Goal: Task Accomplishment & Management: Complete application form

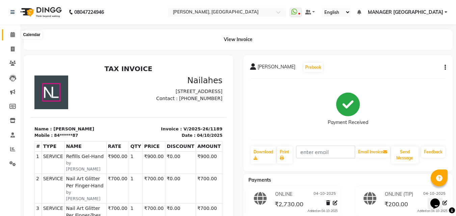
click at [14, 32] on icon at bounding box center [12, 34] width 4 height 5
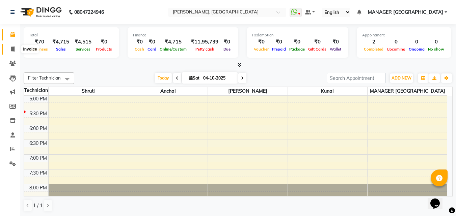
click at [14, 47] on icon at bounding box center [13, 49] width 4 height 5
select select "service"
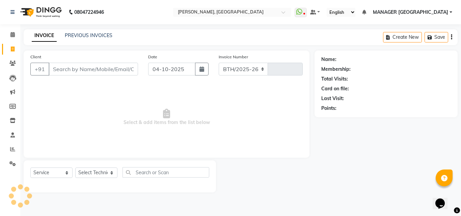
select select "3755"
type input "1190"
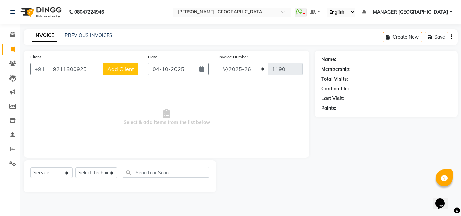
type input "9211300925"
click at [116, 73] on button "Add Client" at bounding box center [120, 69] width 35 height 13
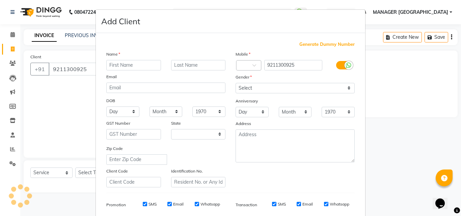
select select "21"
type input "Divya"
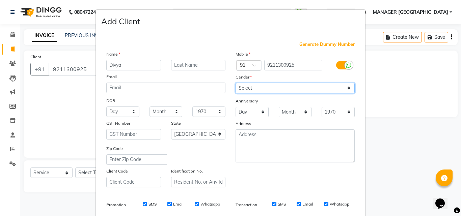
click at [253, 90] on select "Select [DEMOGRAPHIC_DATA] [DEMOGRAPHIC_DATA] Other Prefer Not To Say" at bounding box center [295, 88] width 119 height 10
select select "[DEMOGRAPHIC_DATA]"
click at [236, 83] on select "Select [DEMOGRAPHIC_DATA] [DEMOGRAPHIC_DATA] Other Prefer Not To Say" at bounding box center [295, 88] width 119 height 10
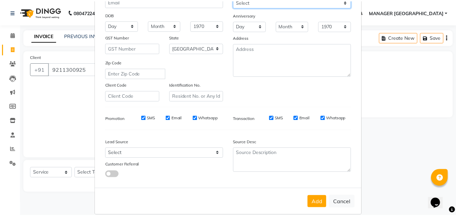
scroll to position [94, 0]
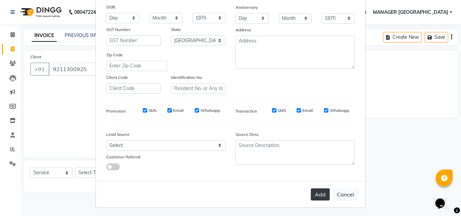
click at [327, 194] on button "Add" at bounding box center [320, 195] width 19 height 12
type input "92******25"
select select
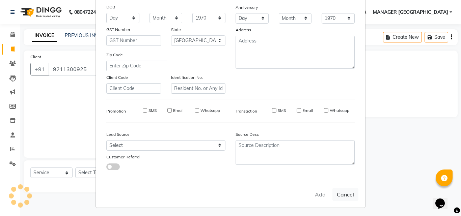
select select "null"
select select
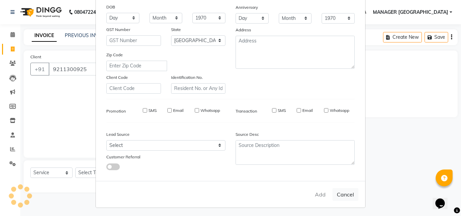
checkbox input "false"
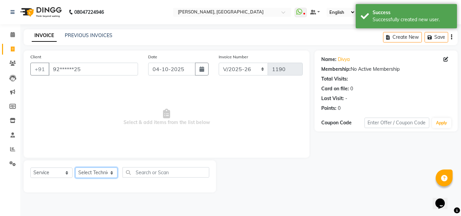
click at [109, 171] on select "Select Technician anchal kunal MANAGER GREEN PARK shikha Shruti" at bounding box center [96, 173] width 42 height 10
click at [75, 168] on select "Select Technician anchal kunal MANAGER GREEN PARK shikha Shruti" at bounding box center [96, 173] width 42 height 10
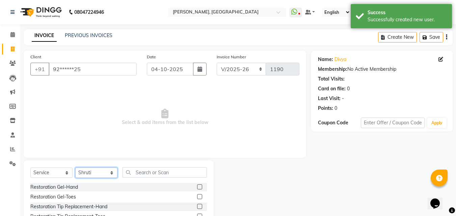
click at [96, 170] on select "Select Technician anchal kunal MANAGER GREEN PARK shikha Shruti" at bounding box center [96, 173] width 42 height 10
select select "80823"
click at [75, 168] on select "Select Technician anchal kunal MANAGER GREEN PARK shikha Shruti" at bounding box center [96, 173] width 42 height 10
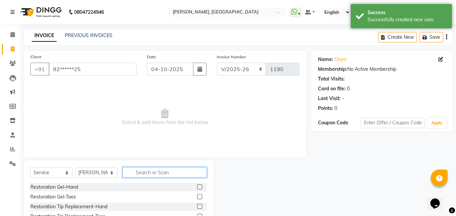
click at [129, 175] on input "text" at bounding box center [165, 173] width 84 height 10
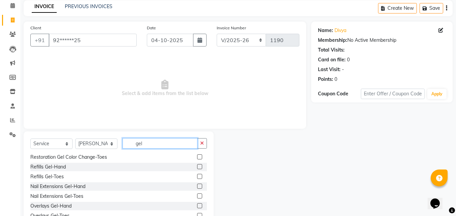
scroll to position [29, 0]
type input "gel"
click at [197, 185] on label at bounding box center [199, 186] width 5 height 5
click at [197, 185] on input "checkbox" at bounding box center [199, 186] width 4 height 4
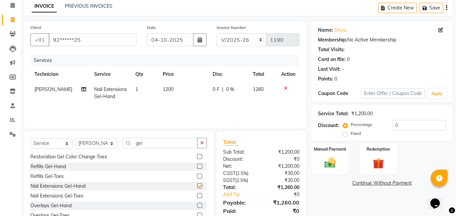
checkbox input "false"
click at [166, 89] on span "1200" at bounding box center [168, 89] width 11 height 6
select select "80823"
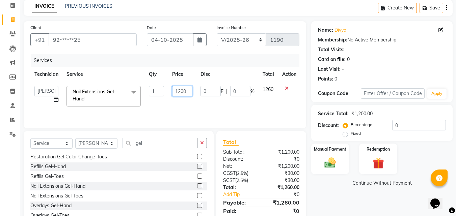
click at [181, 90] on input "1200" at bounding box center [182, 91] width 20 height 10
type input "900"
click at [143, 143] on input "gel" at bounding box center [160, 143] width 75 height 10
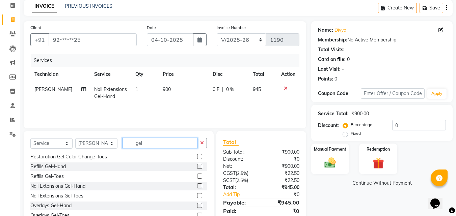
click at [143, 143] on input "gel" at bounding box center [160, 143] width 75 height 10
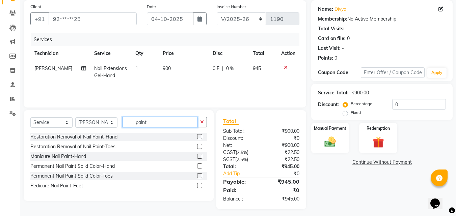
scroll to position [51, 0]
type input "paint"
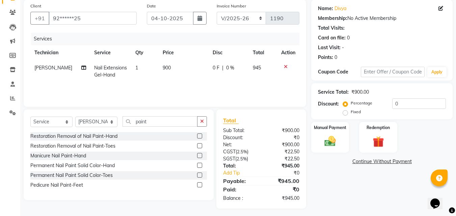
click at [199, 165] on label at bounding box center [199, 165] width 5 height 5
click at [199, 165] on input "checkbox" at bounding box center [199, 166] width 4 height 4
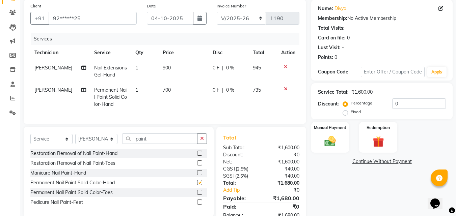
checkbox input "false"
click at [160, 87] on td "700" at bounding box center [184, 97] width 50 height 29
select select "80823"
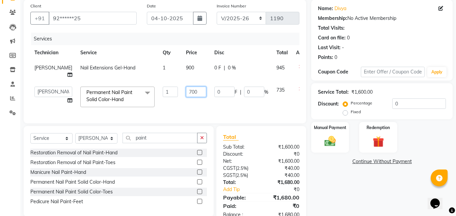
click at [186, 87] on input "700" at bounding box center [196, 92] width 20 height 10
type input "500"
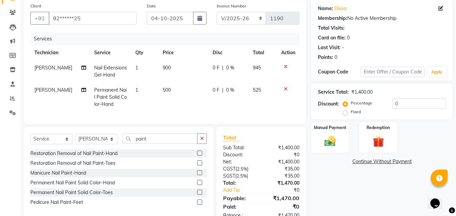
click at [346, 206] on div "Name: Divya Membership: No Active Membership Total Visits: Card on file: 0 Last…" at bounding box center [384, 113] width 147 height 227
click at [334, 147] on img at bounding box center [330, 142] width 19 height 14
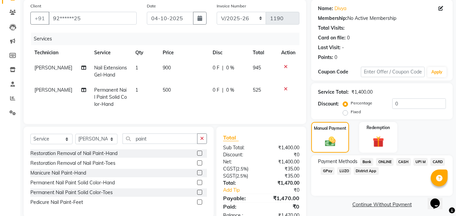
click at [387, 161] on span "ONLINE" at bounding box center [385, 162] width 18 height 8
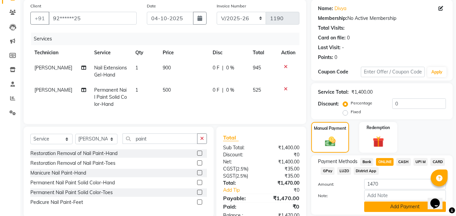
click at [376, 206] on button "Add Payment" at bounding box center [405, 207] width 82 height 10
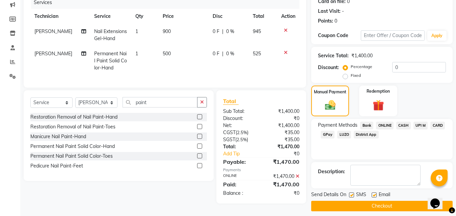
scroll to position [93, 0]
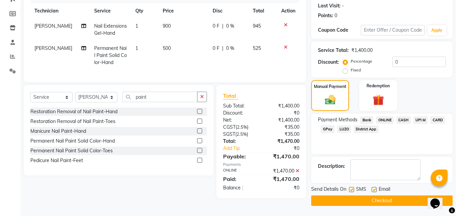
click at [372, 201] on button "Checkout" at bounding box center [382, 201] width 142 height 10
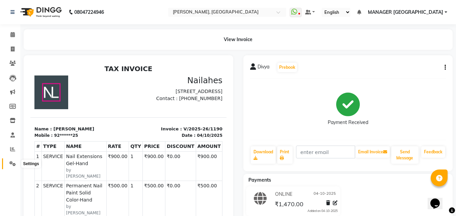
click at [15, 163] on icon at bounding box center [12, 163] width 6 height 5
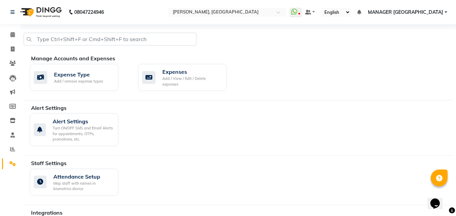
click at [160, 97] on div "Manage Accounts and Expenses Expense Type Add / remove expense types Expenses A…" at bounding box center [238, 77] width 429 height 46
click at [165, 85] on div "Add / View / Edit / Delete expenses" at bounding box center [191, 81] width 59 height 11
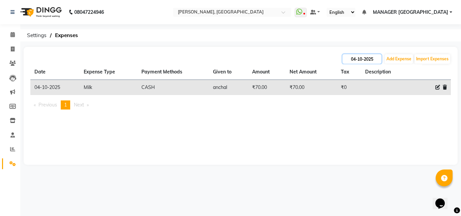
click at [357, 57] on input "04-10-2025" at bounding box center [362, 58] width 39 height 9
select select "10"
select select "2025"
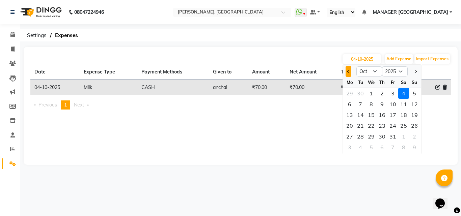
click at [349, 68] on button "Previous month" at bounding box center [349, 71] width 6 height 11
select select "9"
click at [351, 94] on div "1" at bounding box center [350, 93] width 11 height 11
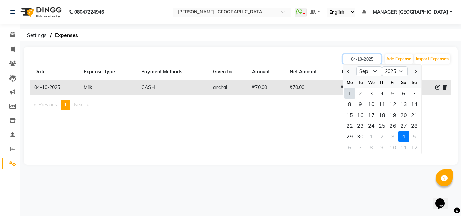
type input "01-09-2025"
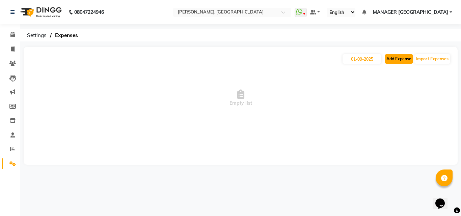
click at [410, 62] on button "Add Expense" at bounding box center [399, 58] width 28 height 9
select select "1"
select select "1927"
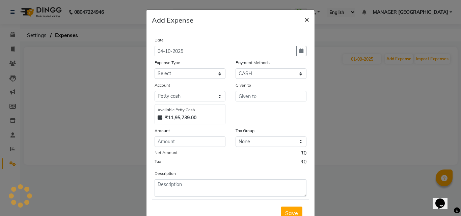
click at [305, 18] on span "×" at bounding box center [307, 19] width 5 height 10
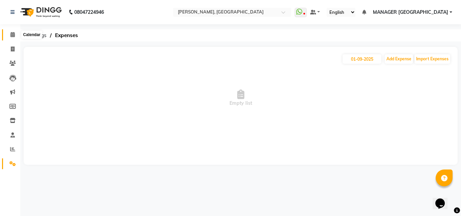
click at [15, 36] on icon at bounding box center [12, 34] width 4 height 5
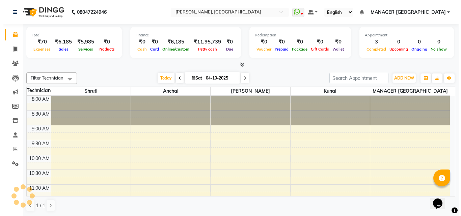
scroll to position [268, 0]
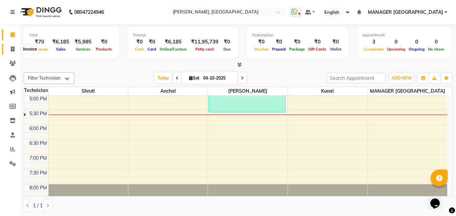
click at [12, 48] on icon at bounding box center [13, 49] width 4 height 5
select select "service"
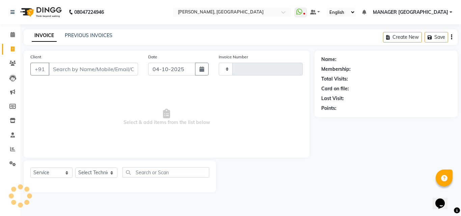
type input "1191"
select select "3755"
click at [12, 163] on icon at bounding box center [12, 163] width 6 height 5
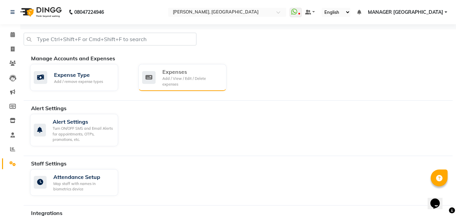
click at [164, 90] on div "Expenses Add / View / Edit / Delete expenses" at bounding box center [182, 77] width 88 height 27
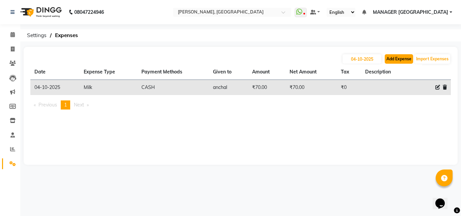
click at [402, 55] on button "Add Expense" at bounding box center [399, 58] width 28 height 9
select select "1"
select select "1927"
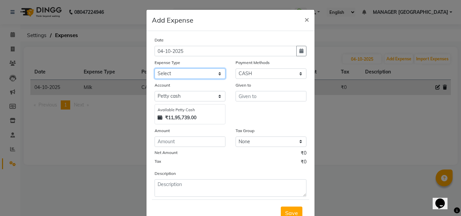
click at [201, 73] on select "Select acetone Advance Salary bank deposite Battery cell BBMP Beauty products B…" at bounding box center [190, 74] width 71 height 10
select select "9512"
click at [155, 69] on select "Select acetone Advance Salary bank deposite Battery cell BBMP Beauty products B…" at bounding box center [190, 74] width 71 height 10
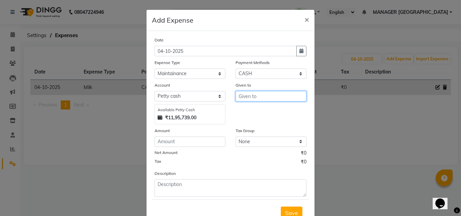
click at [238, 94] on input "text" at bounding box center [271, 96] width 71 height 10
type input "n"
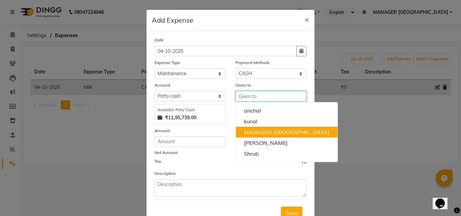
click at [256, 134] on ngb-highlight "MANAGER [GEOGRAPHIC_DATA]" at bounding box center [286, 132] width 85 height 7
type input "MANAGER [GEOGRAPHIC_DATA]"
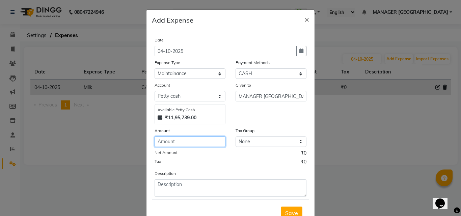
click at [194, 143] on input "number" at bounding box center [190, 142] width 71 height 10
type input "4500"
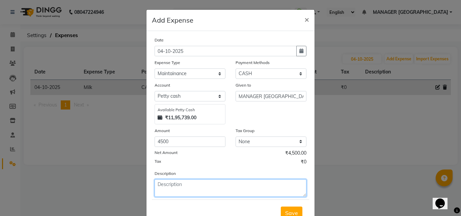
click at [170, 192] on textarea at bounding box center [231, 189] width 152 height 18
type textarea "Ac Repair"
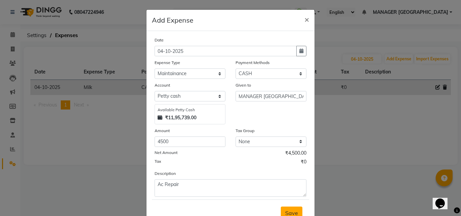
click at [285, 211] on span "Save" at bounding box center [291, 213] width 13 height 7
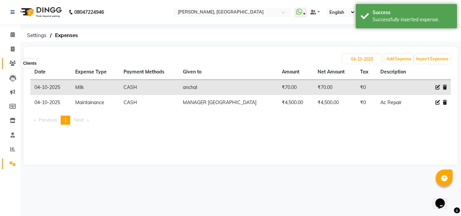
click at [13, 63] on icon at bounding box center [12, 63] width 6 height 5
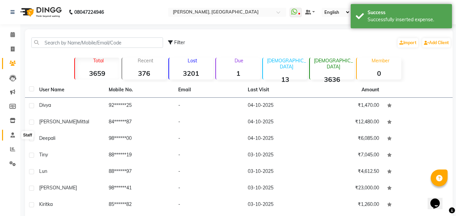
click at [11, 137] on icon at bounding box center [12, 135] width 4 height 5
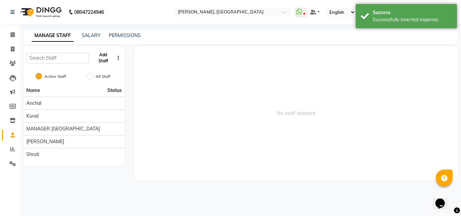
click at [104, 60] on button "Add Staff" at bounding box center [103, 58] width 23 height 18
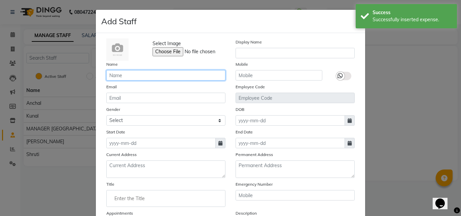
click at [130, 75] on input "text" at bounding box center [165, 75] width 119 height 10
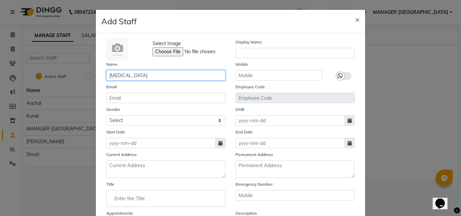
type input "[MEDICAL_DATA]"
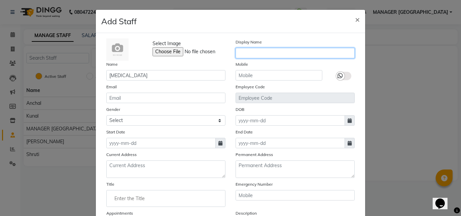
click at [255, 57] on input "text" at bounding box center [295, 53] width 119 height 10
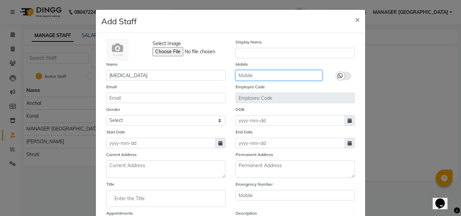
click at [252, 72] on input "text" at bounding box center [279, 75] width 87 height 10
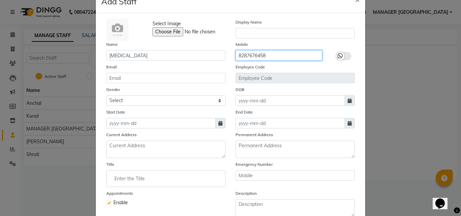
scroll to position [33, 0]
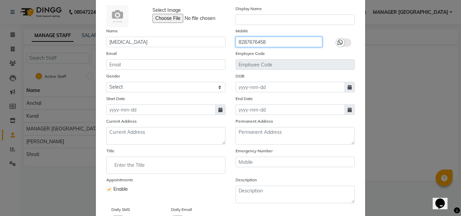
type input "8287676458"
click at [215, 105] on span at bounding box center [220, 110] width 10 height 10
select select "10"
select select "2025"
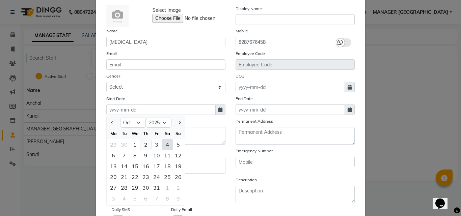
click at [141, 145] on div "2" at bounding box center [146, 144] width 11 height 11
type input "02-10-2025"
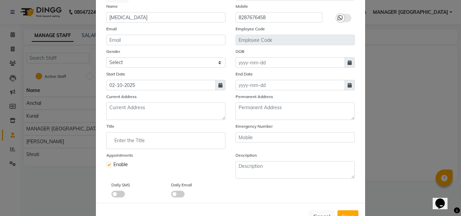
scroll to position [58, 0]
click at [248, 62] on input at bounding box center [290, 62] width 109 height 10
select select "10"
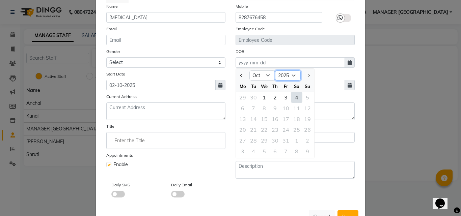
click at [286, 76] on select "1920 1921 1922 1923 1924 1925 1926 1927 1928 1929 1930 1931 1932 1933 1934 1935…" at bounding box center [288, 76] width 26 height 10
select select "1999"
click at [275, 71] on select "1920 1921 1922 1923 1924 1925 1926 1927 1928 1929 1930 1931 1932 1933 1934 1935…" at bounding box center [288, 76] width 26 height 10
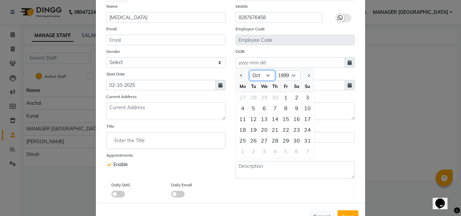
click at [259, 80] on select "Jan Feb Mar Apr May Jun Jul Aug Sep Oct Nov Dec" at bounding box center [263, 76] width 26 height 10
select select "11"
click at [250, 71] on select "Jan Feb Mar Apr May Jun Jul Aug Sep Oct Nov Dec" at bounding box center [263, 76] width 26 height 10
click at [253, 108] on div "9" at bounding box center [253, 108] width 11 height 11
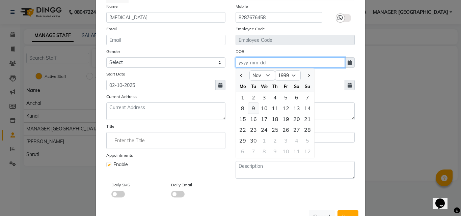
type input "09-11-1999"
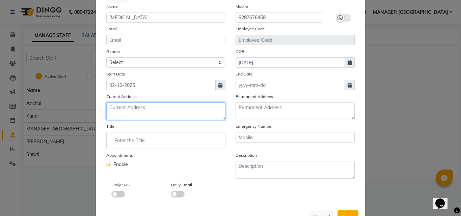
click at [199, 113] on textarea at bounding box center [165, 112] width 119 height 18
drag, startPoint x: 106, startPoint y: 106, endPoint x: 128, endPoint y: 116, distance: 23.2
click at [128, 116] on textarea "29/911 dda flats madangir dda flats new delhi 110062" at bounding box center [165, 112] width 119 height 18
type textarea "29/911 dda flats madangir dda flats new delhi 110062"
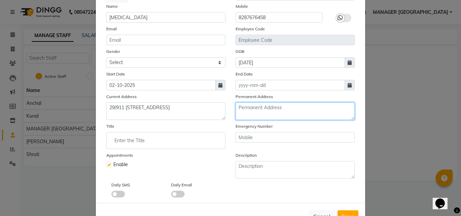
click at [251, 106] on textarea at bounding box center [295, 112] width 119 height 18
paste textarea "29/911 dda flats madangir dda flats new delhi 110062"
type textarea "29/911 dda flats madangir dda flats new delhi 110062"
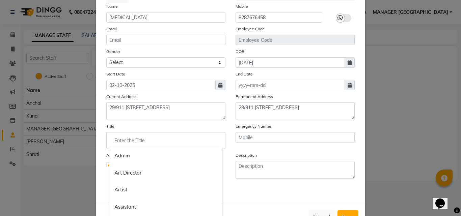
click at [163, 140] on input "Enter the Title" at bounding box center [165, 141] width 113 height 14
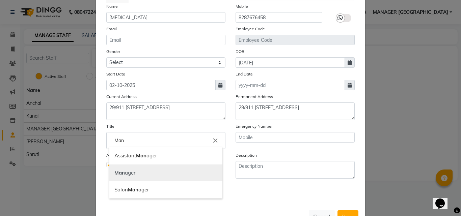
click at [130, 169] on link "Man ager" at bounding box center [165, 173] width 113 height 17
type input "Manager"
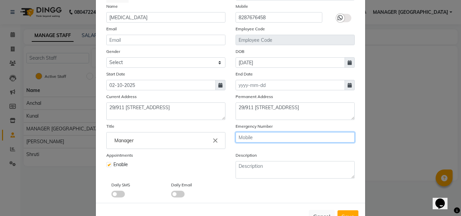
click at [252, 138] on input "text" at bounding box center [295, 137] width 119 height 10
type input "8"
type input "7011537402"
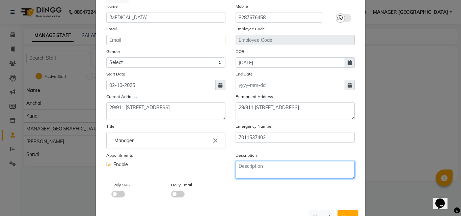
click at [250, 170] on textarea at bounding box center [295, 170] width 119 height 18
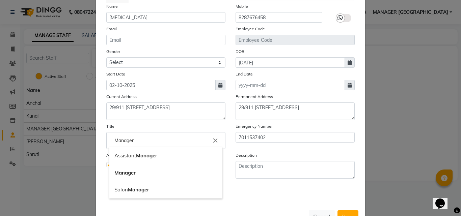
drag, startPoint x: 110, startPoint y: 143, endPoint x: 139, endPoint y: 144, distance: 29.1
click at [139, 144] on input "Manager" at bounding box center [165, 141] width 113 height 14
click at [140, 145] on input "Manager" at bounding box center [165, 141] width 113 height 14
click at [256, 171] on div at bounding box center [230, 108] width 461 height 216
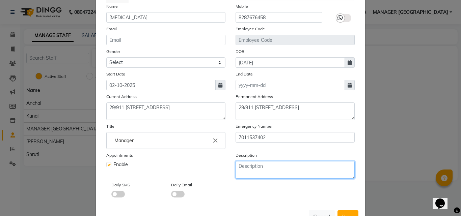
click at [256, 171] on textarea at bounding box center [295, 170] width 119 height 18
type textarea "Manager"
click at [247, 194] on div "Daily SMS Daily Email" at bounding box center [230, 190] width 259 height 16
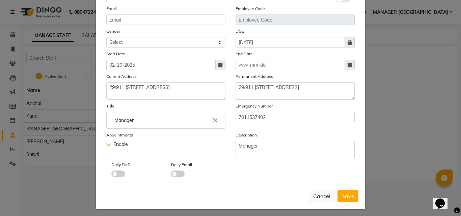
scroll to position [81, 0]
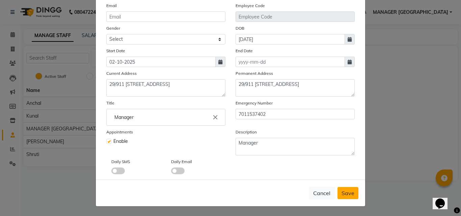
click at [349, 195] on span "Save" at bounding box center [348, 193] width 13 height 7
checkbox input "false"
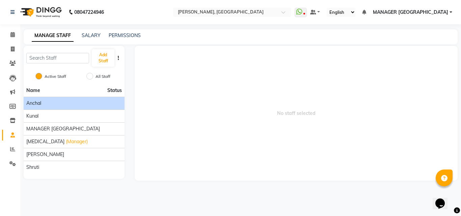
click at [34, 105] on span "anchal" at bounding box center [33, 103] width 15 height 7
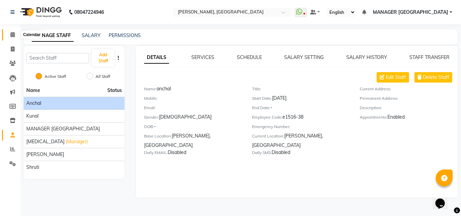
click at [10, 31] on span at bounding box center [13, 35] width 12 height 8
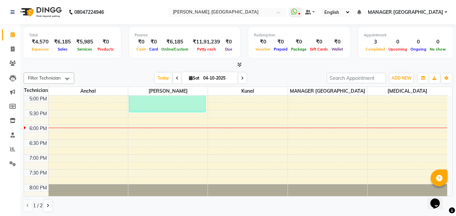
scroll to position [0, 0]
click at [8, 45] on span at bounding box center [13, 49] width 12 height 8
select select "service"
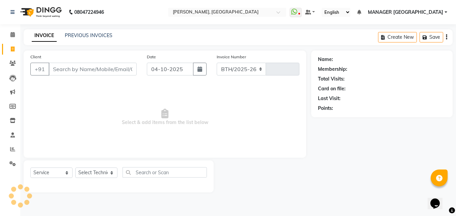
select select "3755"
type input "1191"
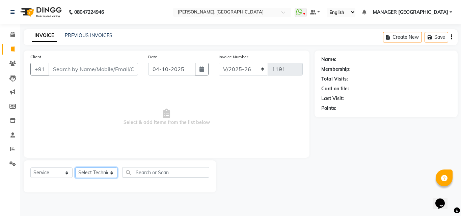
click at [101, 174] on select "Select Technician [PERSON_NAME] MANAGER GREEN PARK [MEDICAL_DATA][PERSON_NAME]" at bounding box center [96, 173] width 42 height 10
select select "80823"
click at [75, 168] on select "Select Technician [PERSON_NAME] MANAGER GREEN PARK [MEDICAL_DATA][PERSON_NAME]" at bounding box center [96, 173] width 42 height 10
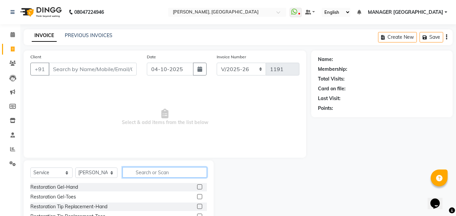
click at [133, 173] on input "text" at bounding box center [165, 173] width 84 height 10
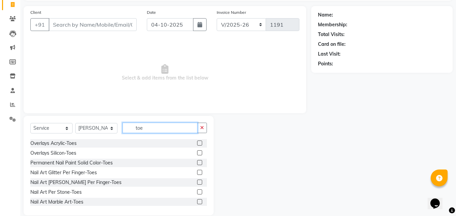
scroll to position [124, 0]
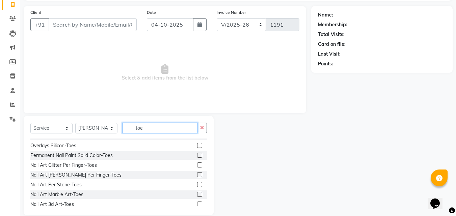
type input "toe"
click at [197, 156] on label at bounding box center [199, 155] width 5 height 5
click at [197, 156] on input "checkbox" at bounding box center [199, 156] width 4 height 4
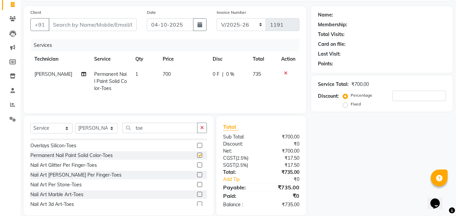
checkbox input "false"
click at [167, 76] on span "700" at bounding box center [167, 74] width 8 height 6
select select "80823"
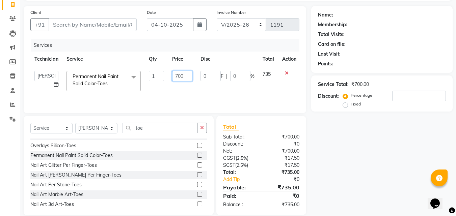
click at [177, 73] on input "700" at bounding box center [182, 76] width 20 height 10
type input "500"
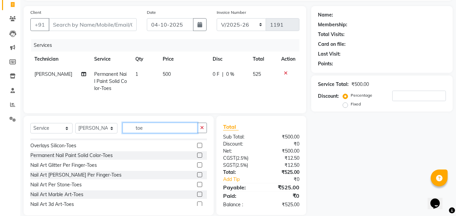
click at [170, 126] on input "toe" at bounding box center [160, 128] width 75 height 10
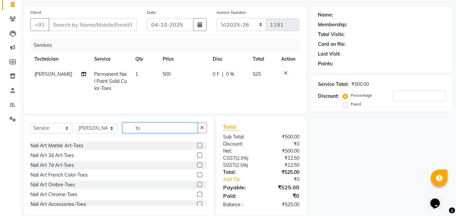
type input "t"
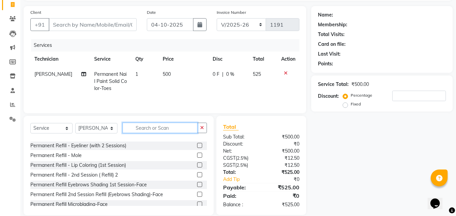
scroll to position [399, 0]
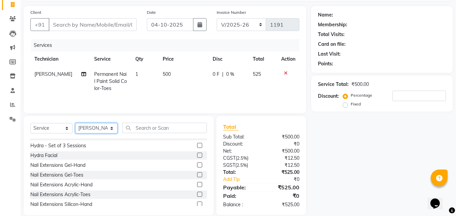
click at [102, 130] on select "Select Technician [PERSON_NAME] MANAGER GREEN PARK [MEDICAL_DATA][PERSON_NAME]" at bounding box center [96, 128] width 42 height 10
select select "93783"
click at [75, 123] on select "Select Technician [PERSON_NAME] MANAGER GREEN PARK [MEDICAL_DATA][PERSON_NAME]" at bounding box center [96, 128] width 42 height 10
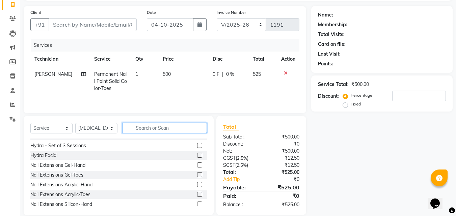
click at [141, 126] on input "text" at bounding box center [165, 128] width 84 height 10
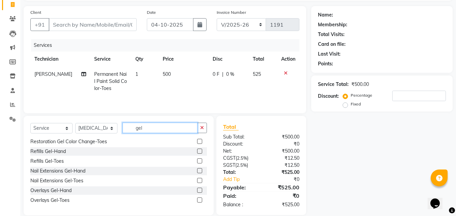
scroll to position [30, 0]
type input "g"
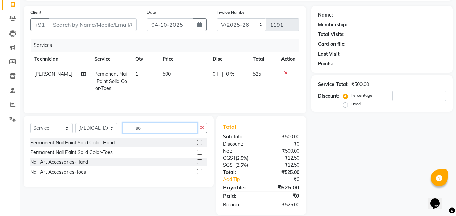
scroll to position [0, 0]
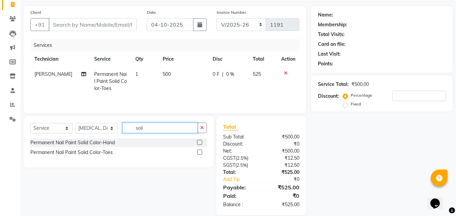
type input "soli"
click at [199, 143] on label at bounding box center [199, 142] width 5 height 5
click at [199, 143] on input "checkbox" at bounding box center [199, 143] width 4 height 4
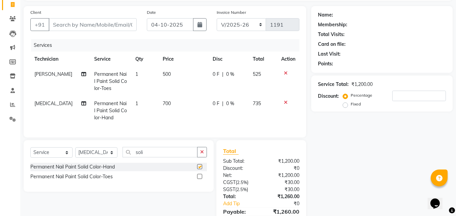
checkbox input "false"
click at [163, 101] on span "700" at bounding box center [167, 104] width 8 height 6
select select "93783"
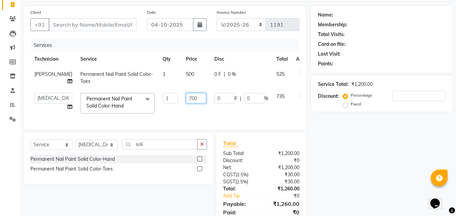
click at [186, 95] on input "700" at bounding box center [196, 98] width 20 height 10
type input "500"
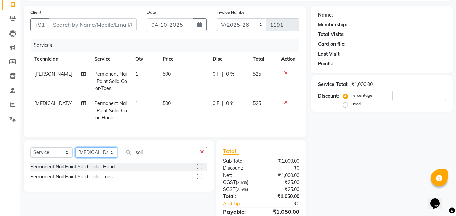
click at [104, 147] on div "Select Service Product Membership Package Voucher Prepaid Gift Card Select Tech…" at bounding box center [119, 167] width 190 height 52
select select "60471"
click at [75, 153] on select "Select Technician [PERSON_NAME] MANAGER GREEN PARK [MEDICAL_DATA][PERSON_NAME]" at bounding box center [96, 153] width 42 height 10
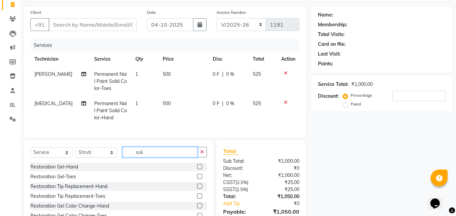
click at [148, 157] on input "soli" at bounding box center [160, 152] width 75 height 10
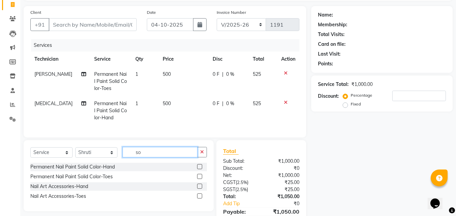
type input "s"
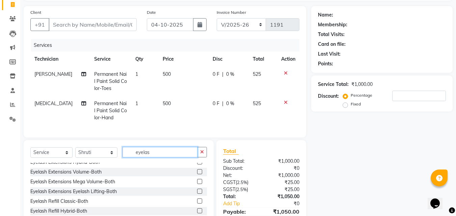
scroll to position [14, 0]
type input "eyelas"
click at [197, 175] on label at bounding box center [199, 172] width 5 height 5
click at [197, 175] on input "checkbox" at bounding box center [199, 173] width 4 height 4
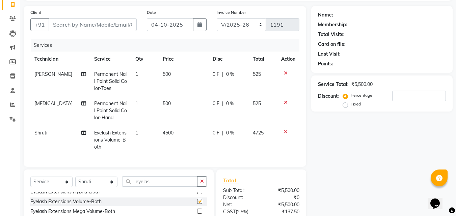
checkbox input "false"
click at [168, 131] on span "4500" at bounding box center [168, 133] width 11 height 6
select select "60471"
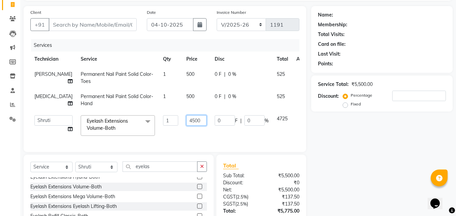
click at [186, 120] on input "4500" at bounding box center [196, 121] width 20 height 10
type input "3500"
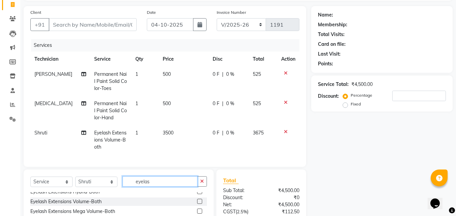
click at [154, 173] on div "Client +91 Date [DATE] Invoice Number BTH/2025-26 RED/2025-26 V/2025 V/[PHONE_N…" at bounding box center [165, 137] width 293 height 263
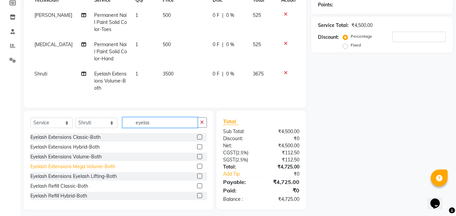
scroll to position [103, 0]
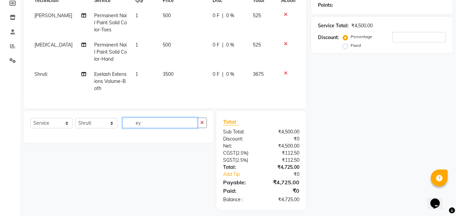
type input "e"
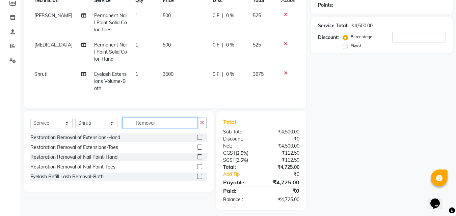
type input "Removal"
click at [200, 179] on label at bounding box center [199, 176] width 5 height 5
click at [200, 179] on input "checkbox" at bounding box center [199, 177] width 4 height 4
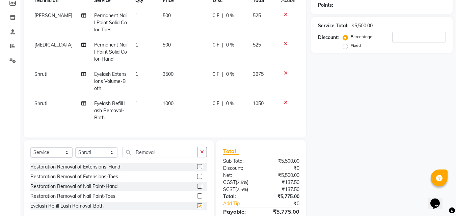
checkbox input "false"
click at [166, 101] on span "1000" at bounding box center [168, 104] width 11 height 6
select select "60471"
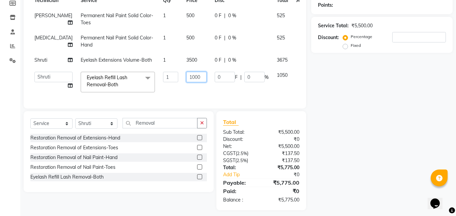
click at [186, 75] on input "1000" at bounding box center [196, 77] width 20 height 10
type input "500"
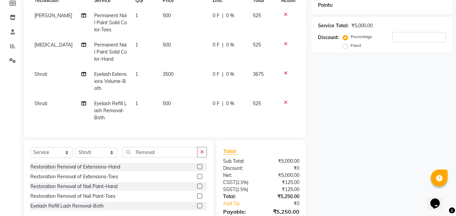
click at [387, 121] on div "Name: Membership: Total Visits: Card on file: Last Visit: Points: Service Total…" at bounding box center [384, 93] width 147 height 292
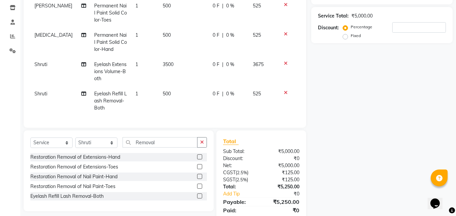
scroll to position [106, 0]
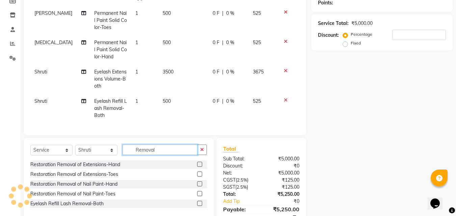
click at [161, 152] on input "Removal" at bounding box center [160, 150] width 75 height 10
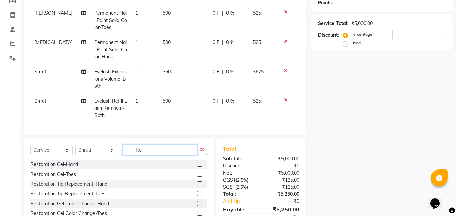
type input "R"
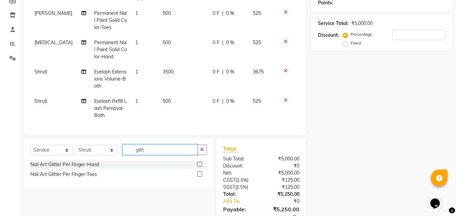
type input "glitt"
click at [199, 167] on label at bounding box center [199, 164] width 5 height 5
click at [199, 167] on input "checkbox" at bounding box center [199, 165] width 4 height 4
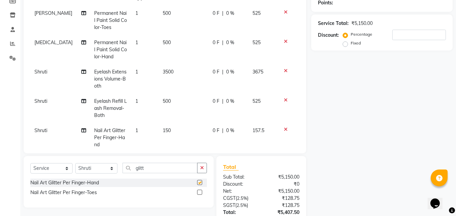
checkbox input "false"
click at [171, 131] on td "150" at bounding box center [184, 137] width 50 height 29
select select "60471"
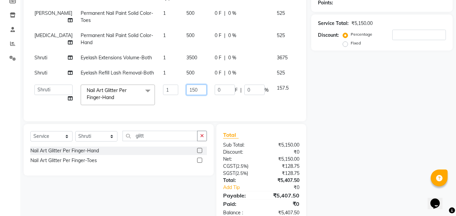
click at [186, 90] on input "150" at bounding box center [196, 90] width 20 height 10
type input "700"
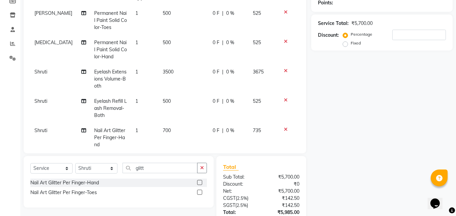
click at [403, 123] on div "Name: Membership: Total Visits: Card on file: Last Visit: Points: Service Total…" at bounding box center [384, 100] width 147 height 311
click at [267, 94] on td "525" at bounding box center [263, 108] width 29 height 29
select select "60471"
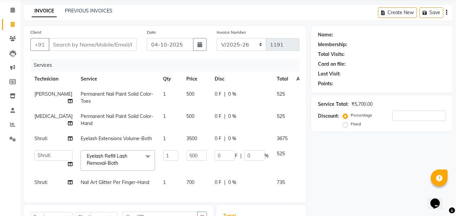
scroll to position [23, 0]
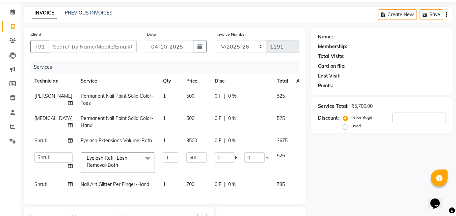
click at [323, 155] on div "Name: Membership: Total Visits: Card on file: Last Visit: Points: Service Total…" at bounding box center [384, 167] width 147 height 279
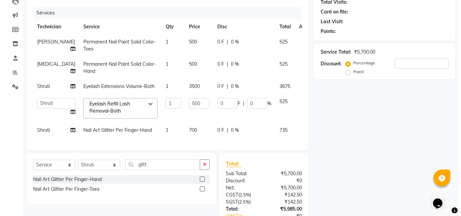
scroll to position [0, 0]
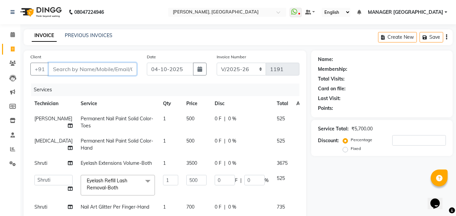
click at [124, 69] on input "Client" at bounding box center [93, 69] width 88 height 13
type input "9"
type input "0"
type input "9612549659"
click at [124, 69] on span "Add Client" at bounding box center [119, 69] width 27 height 7
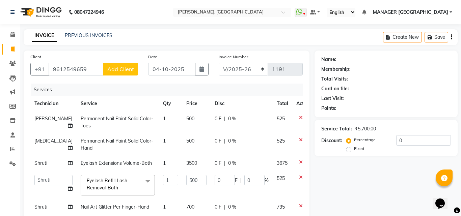
select select "21"
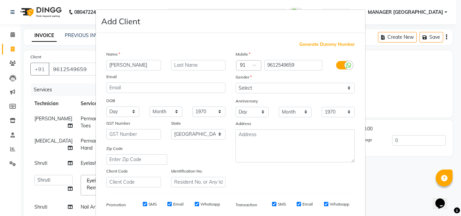
type input "[PERSON_NAME]"
click at [196, 67] on input "text" at bounding box center [198, 65] width 55 height 10
click at [255, 91] on select "Select [DEMOGRAPHIC_DATA] [DEMOGRAPHIC_DATA] Other Prefer Not To Say" at bounding box center [295, 88] width 119 height 10
select select "[DEMOGRAPHIC_DATA]"
click at [236, 83] on select "Select [DEMOGRAPHIC_DATA] [DEMOGRAPHIC_DATA] Other Prefer Not To Say" at bounding box center [295, 88] width 119 height 10
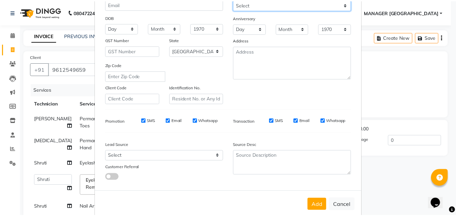
scroll to position [88, 0]
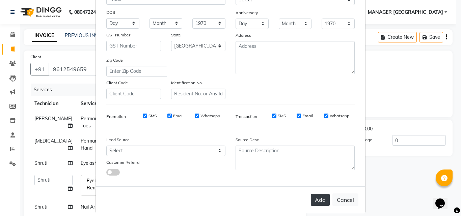
click at [314, 198] on button "Add" at bounding box center [320, 200] width 19 height 12
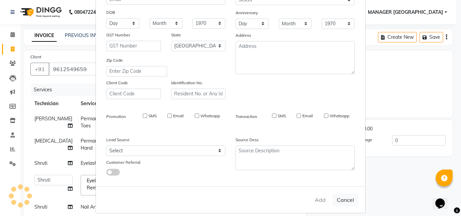
type input "96******59"
select select
select select "null"
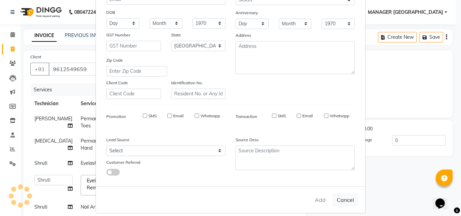
select select
checkbox input "false"
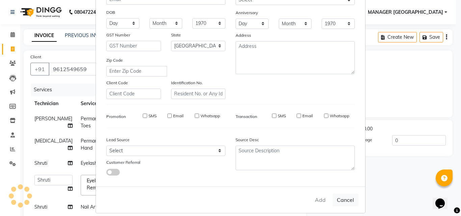
checkbox input "false"
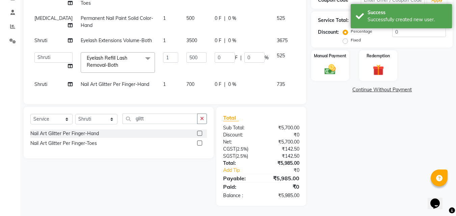
scroll to position [128, 0]
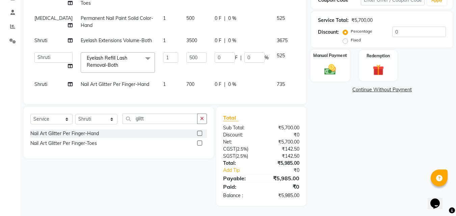
click at [320, 64] on div "Manual Payment" at bounding box center [331, 66] width 40 height 32
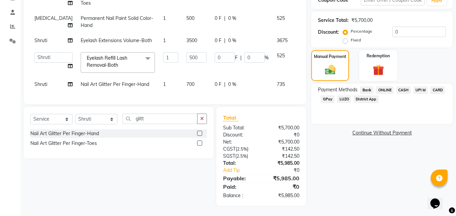
click at [406, 86] on span "CASH" at bounding box center [404, 90] width 15 height 8
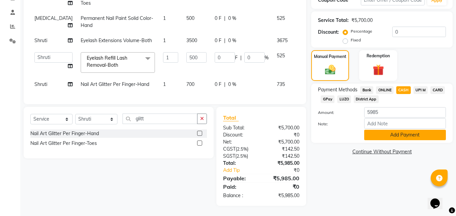
click at [392, 130] on button "Add Payment" at bounding box center [405, 135] width 82 height 10
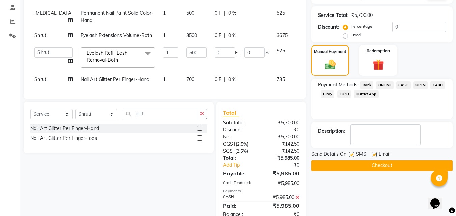
click at [354, 165] on button "Checkout" at bounding box center [382, 166] width 142 height 10
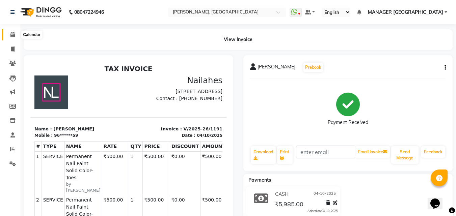
click at [12, 34] on icon at bounding box center [12, 34] width 4 height 5
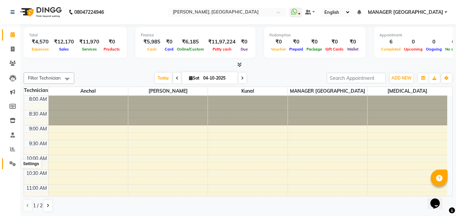
click at [12, 163] on icon at bounding box center [12, 163] width 6 height 5
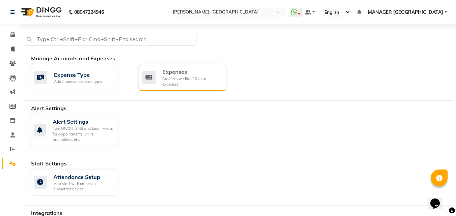
click at [174, 83] on div "Add / View / Edit / Delete expenses" at bounding box center [191, 81] width 59 height 11
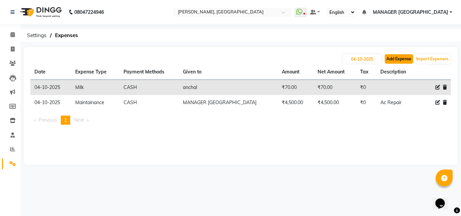
click at [395, 59] on button "Add Expense" at bounding box center [399, 58] width 28 height 9
select select "1"
select select "1927"
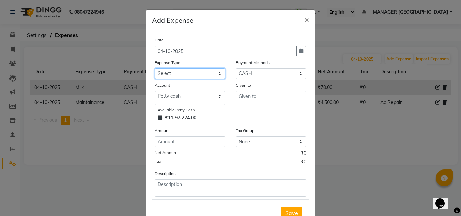
click at [218, 73] on select "Select acetone Advance Salary bank deposite Battery cell BBMP Beauty products B…" at bounding box center [190, 74] width 71 height 10
click at [155, 69] on select "Select acetone Advance Salary bank deposite Battery cell BBMP Beauty products B…" at bounding box center [190, 74] width 71 height 10
click at [197, 74] on select "Select acetone Advance Salary bank deposite Battery cell BBMP Beauty products B…" at bounding box center [190, 74] width 71 height 10
select select "22808"
click at [155, 69] on select "Select acetone Advance Salary bank deposite Battery cell BBMP Beauty products B…" at bounding box center [190, 74] width 71 height 10
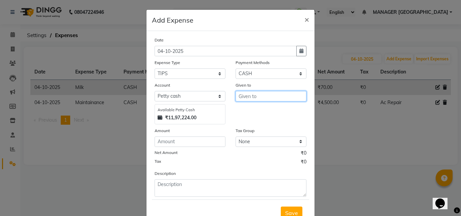
click at [265, 97] on input "text" at bounding box center [271, 96] width 71 height 10
click at [259, 113] on button "shik ha" at bounding box center [262, 110] width 53 height 11
type input "[PERSON_NAME]"
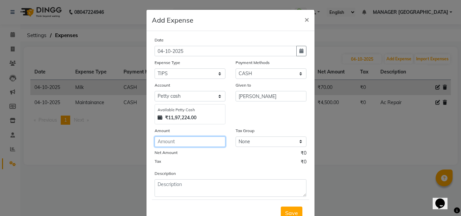
click at [209, 144] on input "number" at bounding box center [190, 142] width 71 height 10
type input "200"
click at [292, 209] on button "Save" at bounding box center [292, 213] width 22 height 13
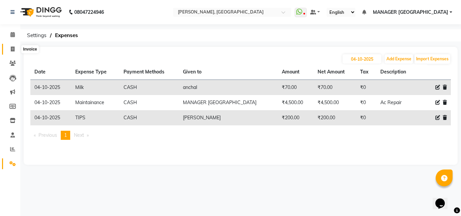
click at [11, 49] on icon at bounding box center [13, 49] width 4 height 5
select select "service"
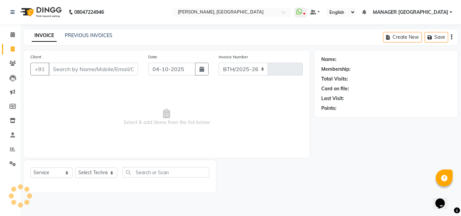
select select "3755"
type input "1192"
click at [73, 71] on input "Client" at bounding box center [94, 69] width 90 height 13
click at [98, 176] on select "Select Technician [PERSON_NAME] MANAGER GREEN PARK [MEDICAL_DATA][PERSON_NAME]" at bounding box center [96, 173] width 42 height 10
select select "80823"
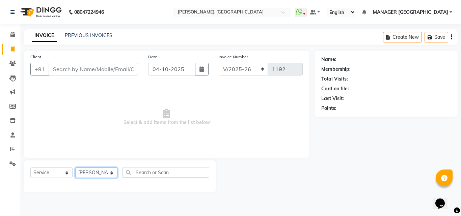
click at [75, 168] on select "Select Technician [PERSON_NAME] MANAGER GREEN PARK [MEDICAL_DATA][PERSON_NAME]" at bounding box center [96, 173] width 42 height 10
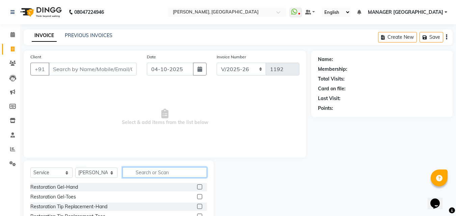
click at [167, 168] on input "text" at bounding box center [165, 173] width 84 height 10
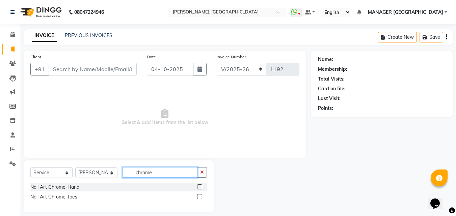
type input "chrome"
click at [200, 188] on label at bounding box center [199, 187] width 5 height 5
click at [200, 188] on input "checkbox" at bounding box center [199, 187] width 4 height 4
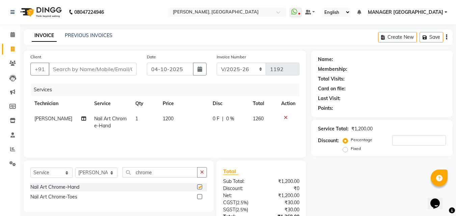
checkbox input "false"
click at [171, 118] on span "1200" at bounding box center [168, 119] width 11 height 6
select select "80823"
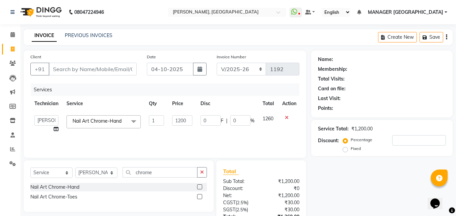
click at [180, 115] on td "1200" at bounding box center [182, 124] width 28 height 26
click at [181, 120] on input "1200" at bounding box center [182, 121] width 20 height 10
type input "1500"
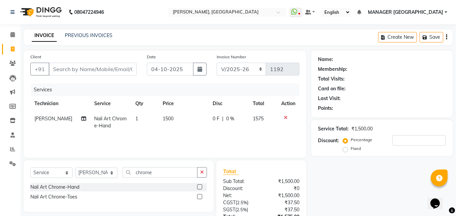
click at [316, 176] on div "Name: Membership: Total Visits: Card on file: Last Visit: Points: Service Total…" at bounding box center [384, 155] width 147 height 209
click at [118, 69] on input "Client" at bounding box center [93, 69] width 88 height 13
type input "7"
type input "0"
type input "7073363357"
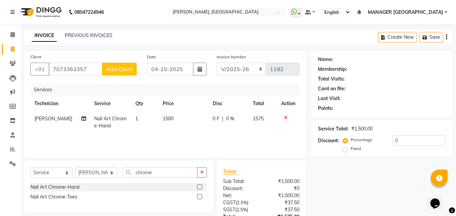
click at [117, 69] on span "Add Client" at bounding box center [119, 69] width 27 height 7
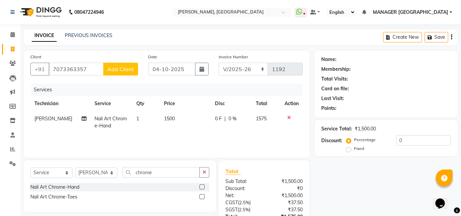
select select "21"
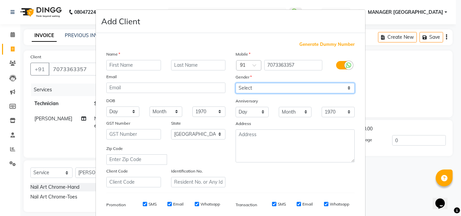
click at [260, 90] on select "Select [DEMOGRAPHIC_DATA] [DEMOGRAPHIC_DATA] Other Prefer Not To Say" at bounding box center [295, 88] width 119 height 10
select select "[DEMOGRAPHIC_DATA]"
click at [236, 83] on select "Select [DEMOGRAPHIC_DATA] [DEMOGRAPHIC_DATA] Other Prefer Not To Say" at bounding box center [295, 88] width 119 height 10
click at [140, 59] on div "Name" at bounding box center [165, 55] width 129 height 9
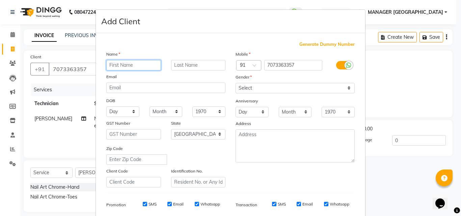
click at [138, 65] on input "text" at bounding box center [133, 65] width 55 height 10
type input "u"
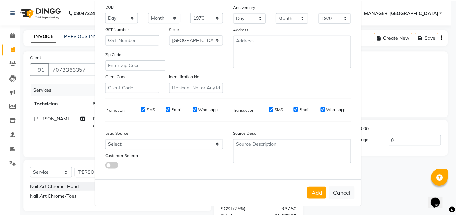
scroll to position [95, 0]
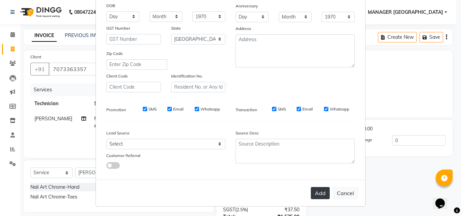
type input "yushit"
click at [314, 198] on button "Add" at bounding box center [320, 193] width 19 height 12
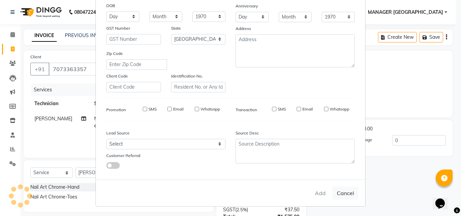
type input "70******57"
select select
select select "null"
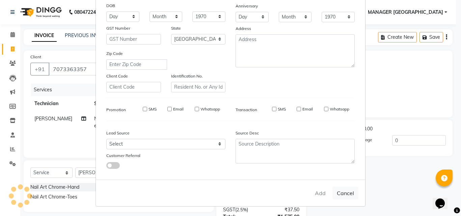
select select
checkbox input "false"
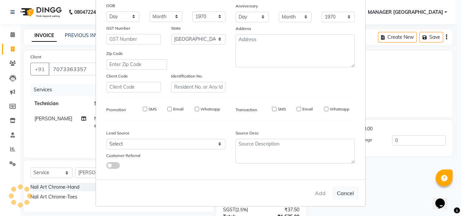
checkbox input "false"
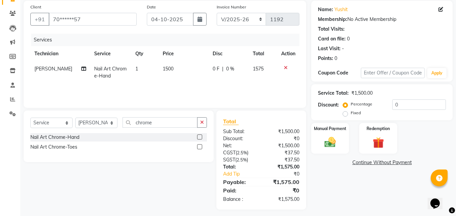
scroll to position [54, 0]
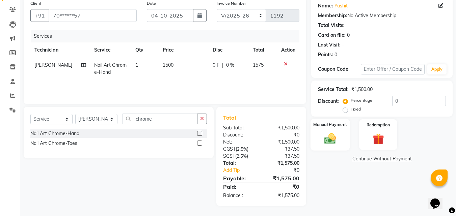
click at [342, 137] on div "Manual Payment" at bounding box center [331, 135] width 40 height 32
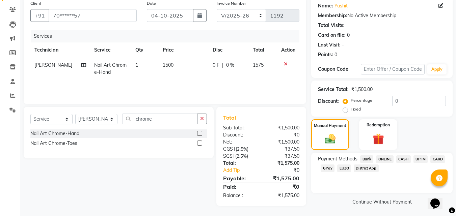
click at [381, 159] on span "ONLINE" at bounding box center [385, 160] width 18 height 8
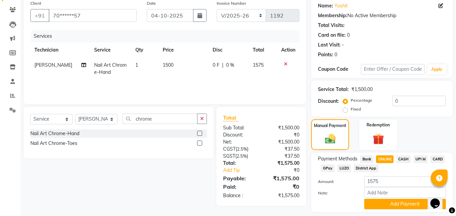
click at [404, 158] on span "CASH" at bounding box center [404, 160] width 15 height 8
click at [389, 209] on button "Add Payment" at bounding box center [405, 204] width 82 height 10
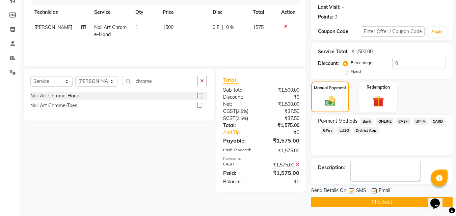
scroll to position [93, 0]
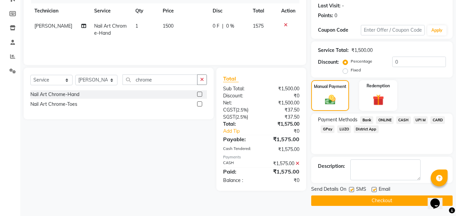
click at [388, 202] on button "Checkout" at bounding box center [382, 201] width 142 height 10
